Goal: Transaction & Acquisition: Purchase product/service

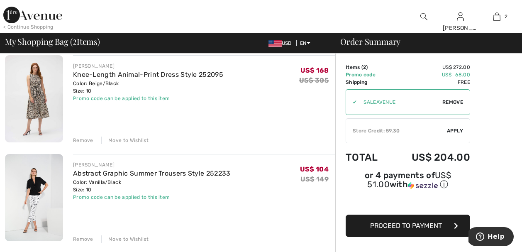
scroll to position [83, 0]
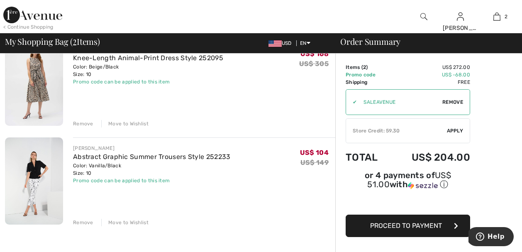
click at [128, 221] on div "Move to Wishlist" at bounding box center [124, 222] width 47 height 7
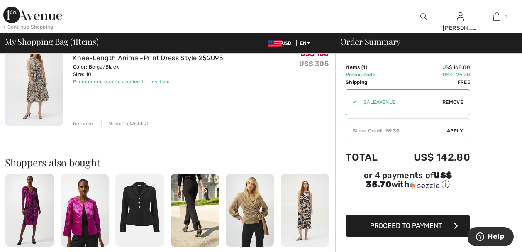
click at [129, 124] on div "Move to Wishlist" at bounding box center [124, 123] width 47 height 7
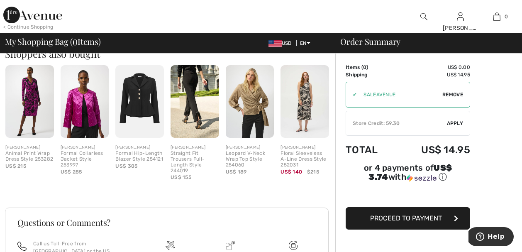
scroll to position [162, 0]
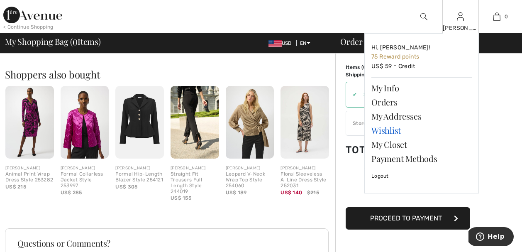
click at [394, 129] on link "Wishlist" at bounding box center [421, 130] width 100 height 14
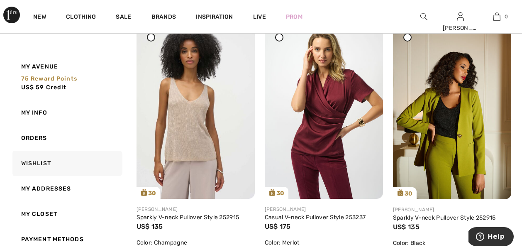
scroll to position [1162, 0]
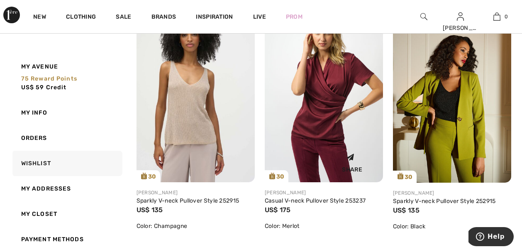
click at [302, 120] on img at bounding box center [324, 93] width 118 height 177
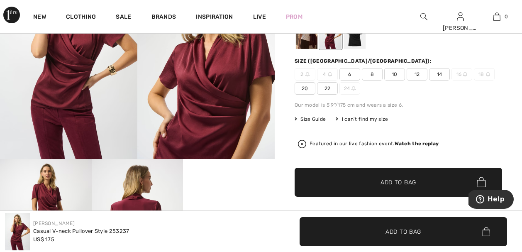
scroll to position [133, 0]
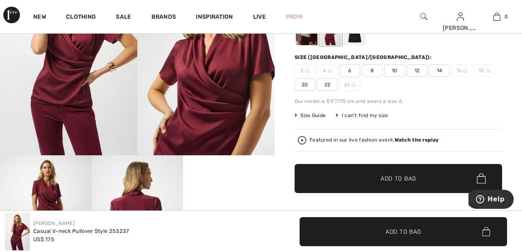
click at [241, 188] on video "Your browser does not support the video tag." at bounding box center [229, 178] width 92 height 46
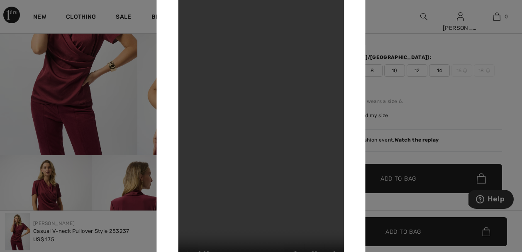
click at [389, 44] on div at bounding box center [261, 126] width 522 height 252
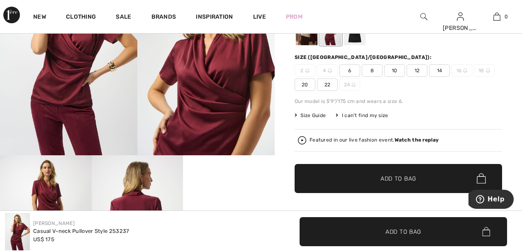
click at [426, 15] on img at bounding box center [423, 17] width 7 height 10
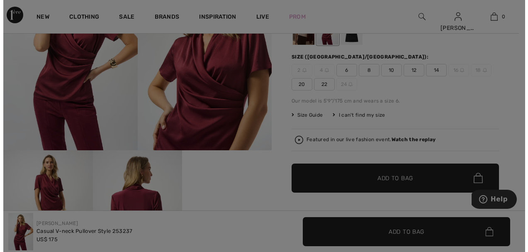
scroll to position [133, 0]
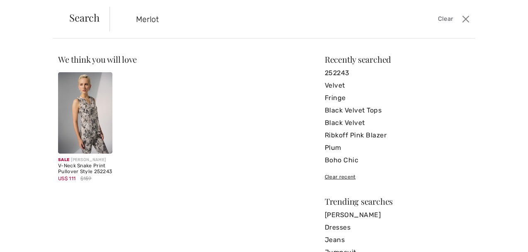
type input "Merlot"
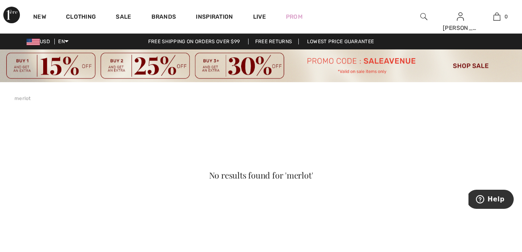
click at [422, 16] on img at bounding box center [423, 17] width 7 height 10
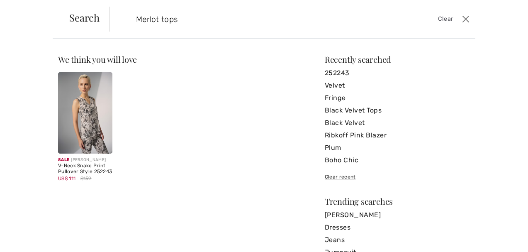
type input "Merlot tops"
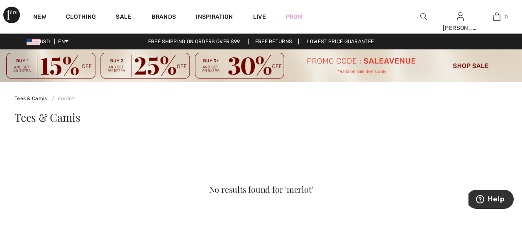
click at [32, 119] on span "Tees & Camis" at bounding box center [48, 117] width 66 height 15
click at [32, 97] on link "Tees & Camis" at bounding box center [31, 98] width 33 height 6
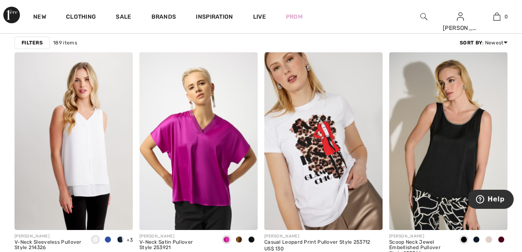
scroll to position [1095, 0]
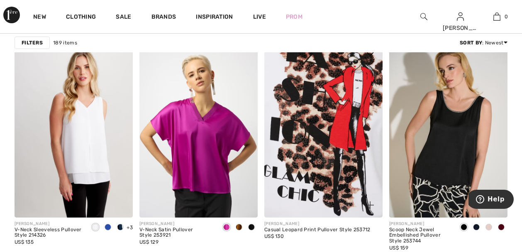
click at [313, 146] on img at bounding box center [323, 129] width 118 height 178
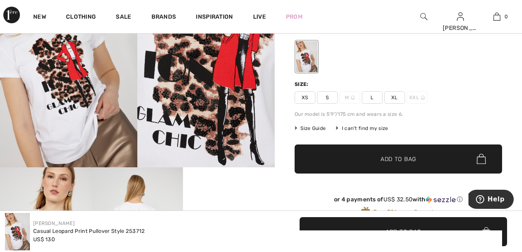
scroll to position [133, 0]
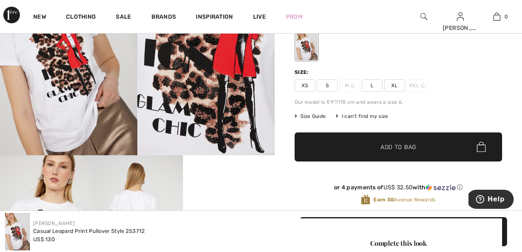
click at [372, 84] on span "L" at bounding box center [372, 85] width 21 height 12
click at [456, 83] on div "XS S M L XL XXL" at bounding box center [398, 85] width 207 height 12
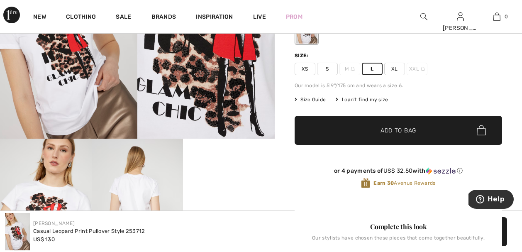
scroll to position [183, 0]
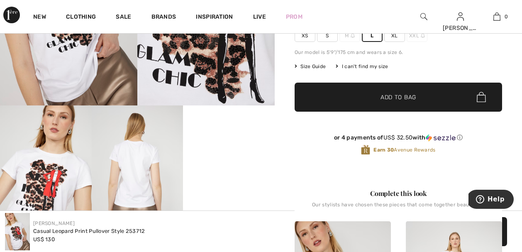
click at [412, 95] on span "Add to Bag" at bounding box center [398, 97] width 36 height 9
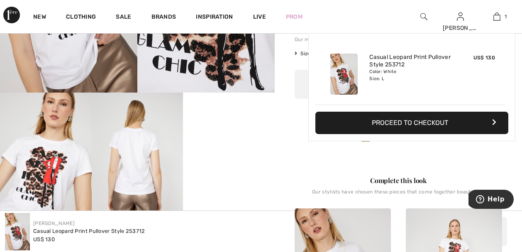
scroll to position [199, 0]
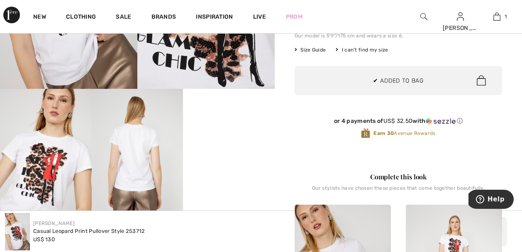
click at [241, 134] on video "Your browser does not support the video tag." at bounding box center [229, 112] width 92 height 46
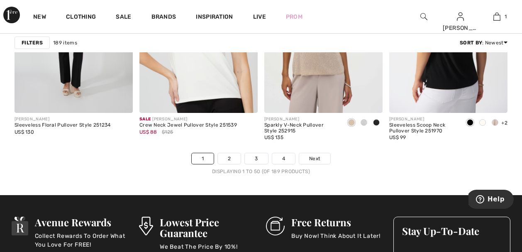
scroll to position [3385, 0]
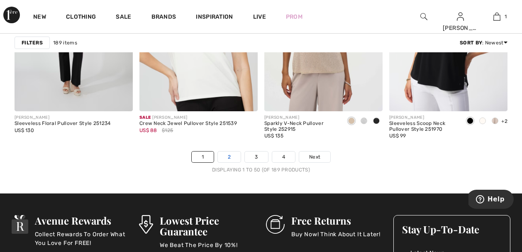
click at [226, 158] on link "2" at bounding box center [229, 156] width 23 height 11
